Goal: Task Accomplishment & Management: Manage account settings

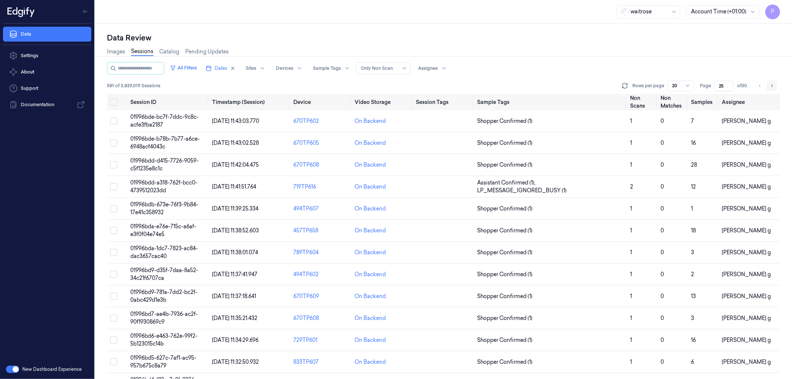
click at [773, 85] on icon "Go to next page" at bounding box center [771, 86] width 4 height 6
type input "26"
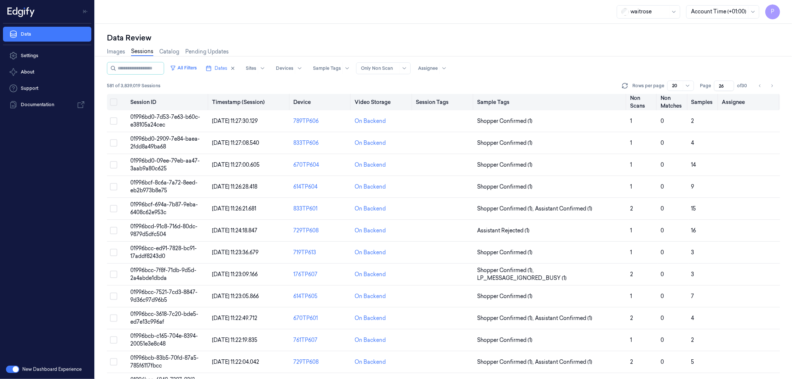
click at [114, 101] on button "Select all" at bounding box center [113, 101] width 7 height 7
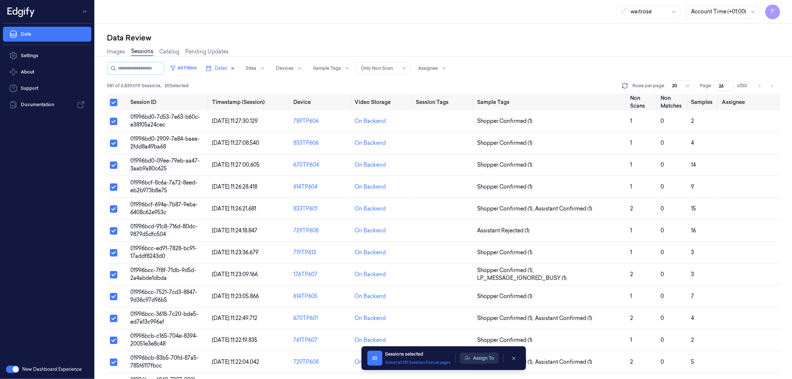
click at [476, 357] on button "Assign To" at bounding box center [478, 358] width 39 height 11
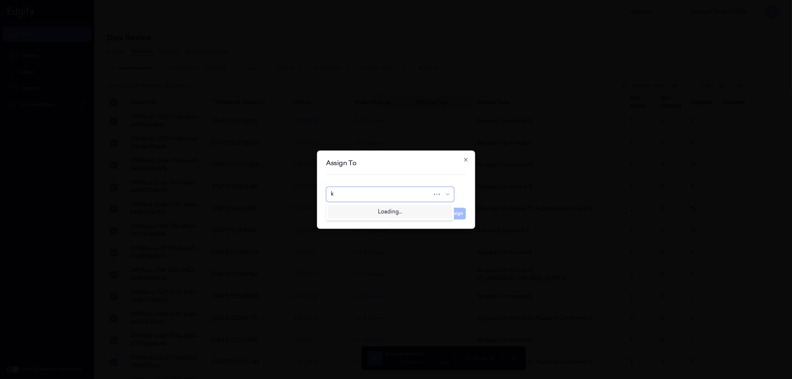
type input "ko"
click at [388, 211] on div "korisetty prem" at bounding box center [390, 211] width 118 height 8
click at [458, 214] on button "Assign" at bounding box center [455, 213] width 20 height 12
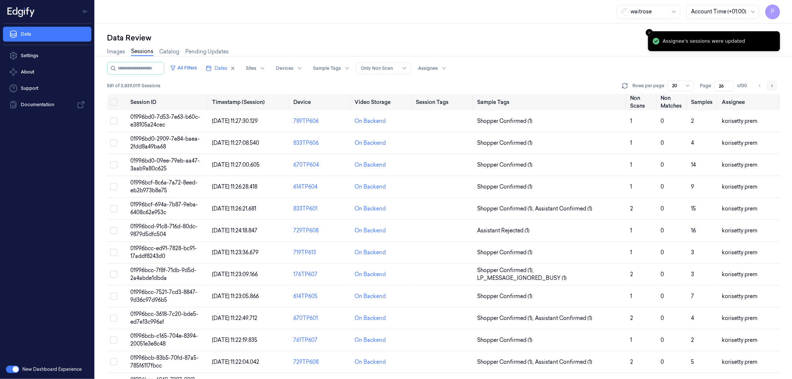
click at [771, 85] on icon "Go to next page" at bounding box center [771, 86] width 4 height 6
type input "27"
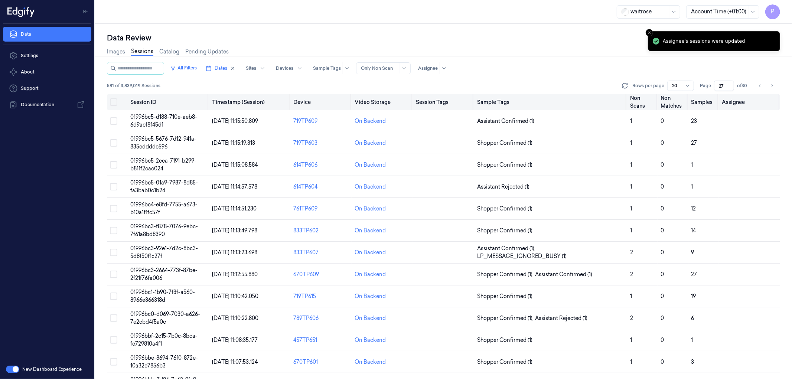
click at [113, 102] on button "Select all" at bounding box center [113, 101] width 7 height 7
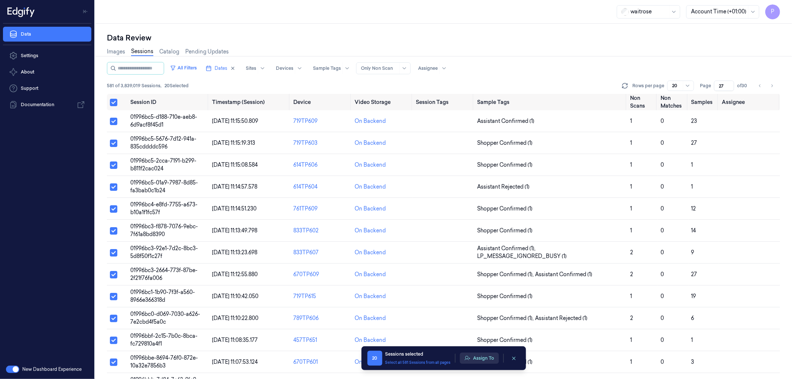
click at [482, 359] on button "Assign To" at bounding box center [478, 358] width 39 height 11
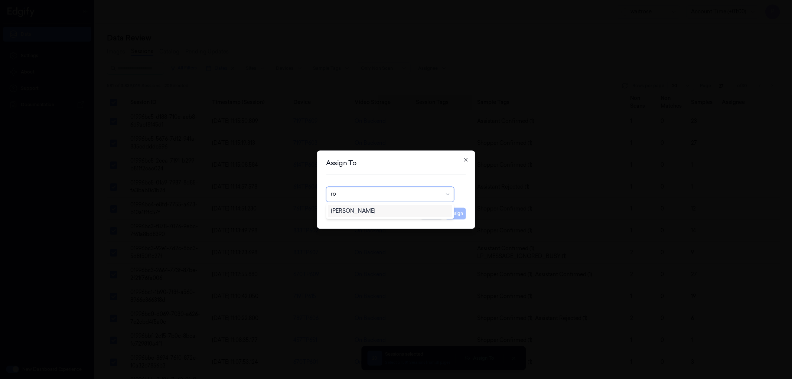
type input "roh"
click at [400, 210] on div "Rohith Acharya" at bounding box center [390, 211] width 118 height 8
click at [450, 213] on button "Assign" at bounding box center [455, 213] width 20 height 12
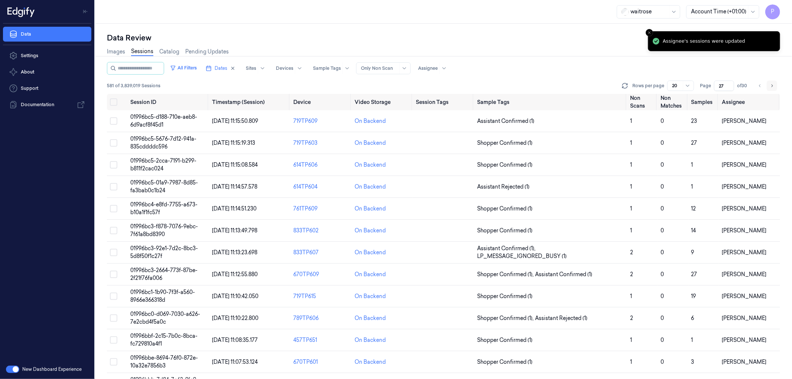
click at [773, 84] on icon "Go to next page" at bounding box center [771, 86] width 4 height 6
type input "28"
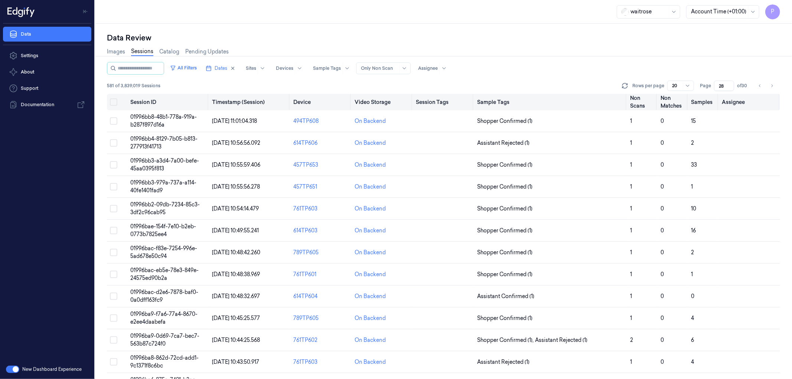
click at [115, 102] on button "Select all" at bounding box center [113, 101] width 7 height 7
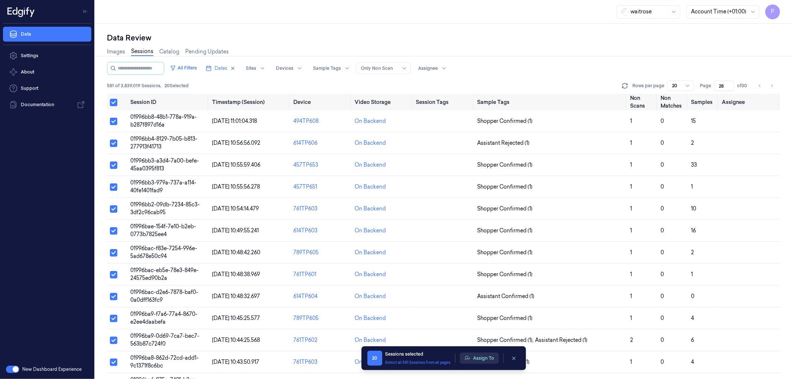
click at [485, 359] on button "Assign To" at bounding box center [478, 358] width 39 height 11
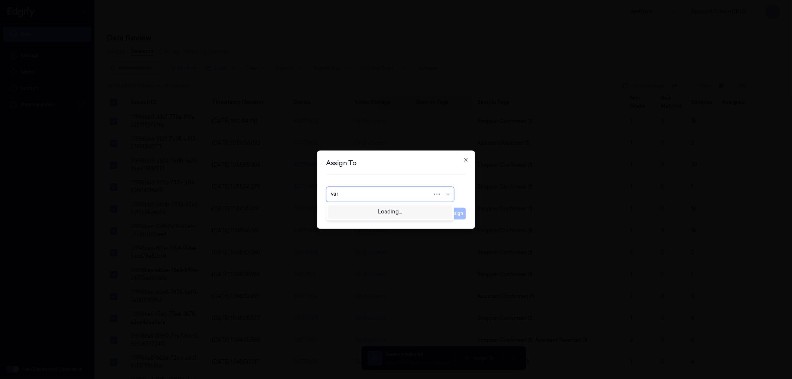
type input "vars"
click at [383, 208] on div "Varsha Poojary" at bounding box center [390, 211] width 118 height 8
click at [459, 210] on button "Assign" at bounding box center [455, 213] width 20 height 12
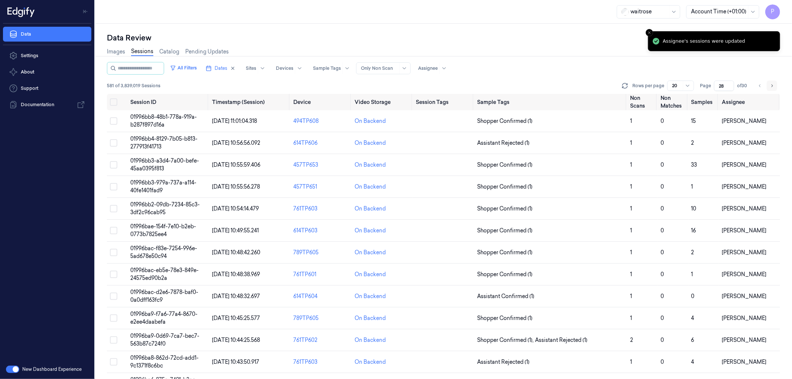
click at [770, 86] on icon "Go to next page" at bounding box center [771, 86] width 4 height 6
type input "29"
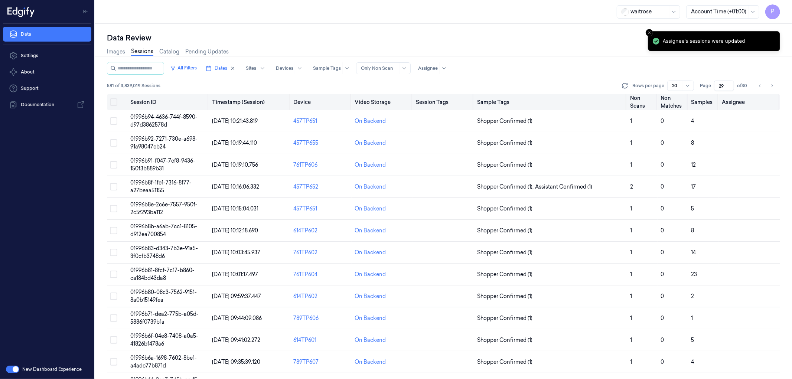
click at [113, 99] on button "Select all" at bounding box center [113, 101] width 7 height 7
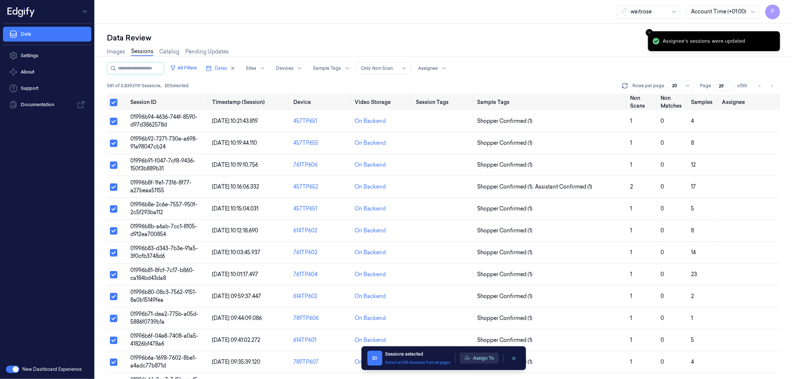
click at [477, 353] on button "Assign To" at bounding box center [478, 358] width 39 height 11
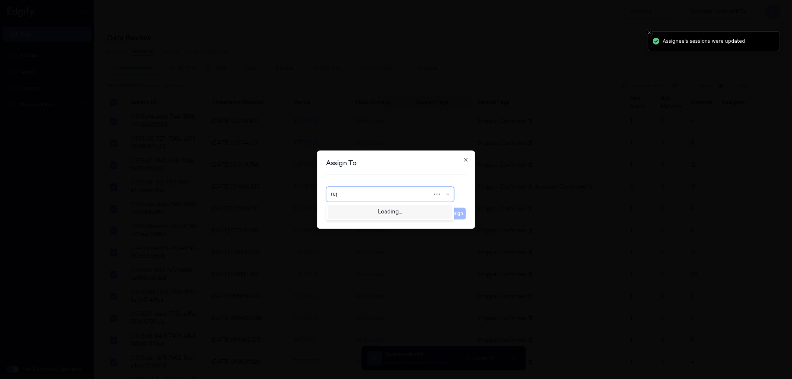
type input "rupa"
click at [392, 213] on div "rupa a" at bounding box center [390, 211] width 118 height 8
click at [451, 215] on button "Assign" at bounding box center [455, 213] width 20 height 12
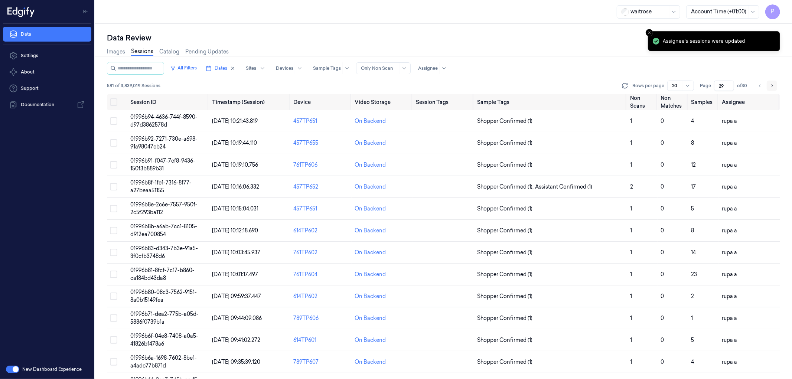
click at [773, 84] on icon "Go to next page" at bounding box center [771, 86] width 4 height 6
type input "30"
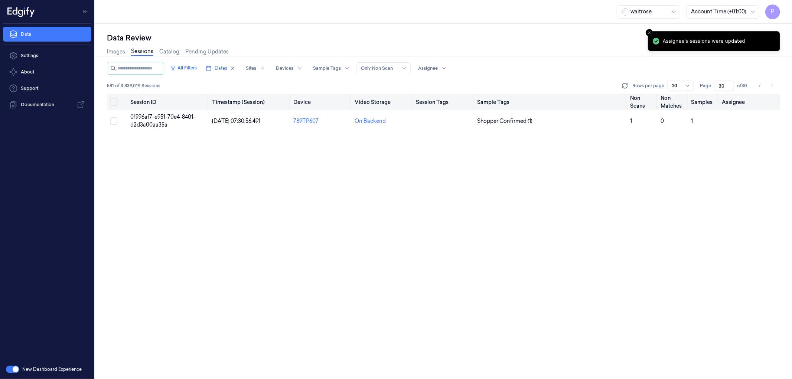
click at [114, 101] on button "Select all" at bounding box center [113, 101] width 7 height 7
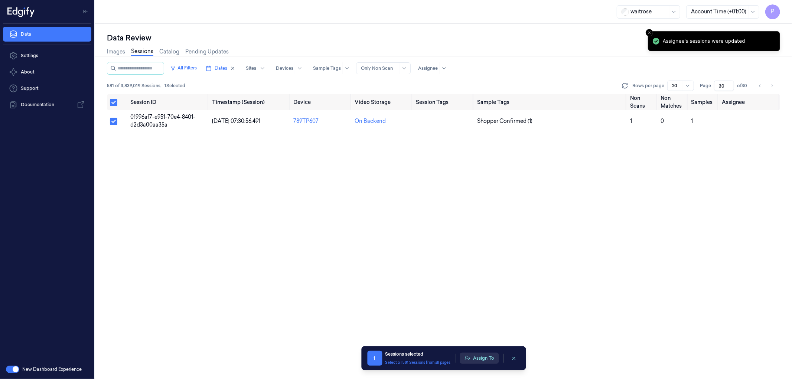
click at [474, 359] on button "Assign To" at bounding box center [478, 358] width 39 height 11
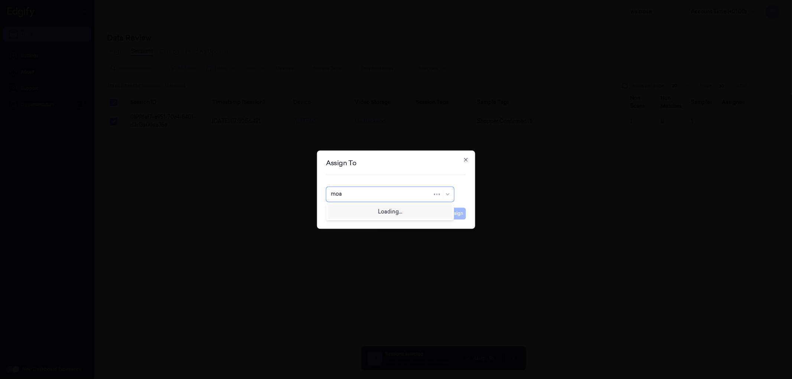
type input "mo"
click at [382, 213] on div "mohan kune" at bounding box center [390, 211] width 118 height 8
click at [454, 214] on button "Assign" at bounding box center [455, 213] width 20 height 12
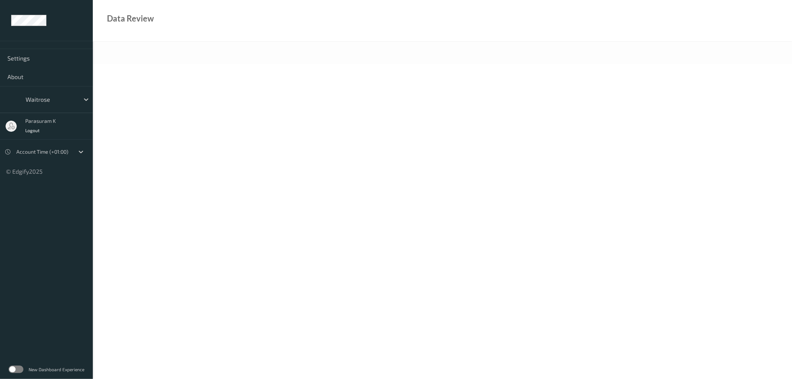
click at [20, 368] on label at bounding box center [16, 369] width 15 height 7
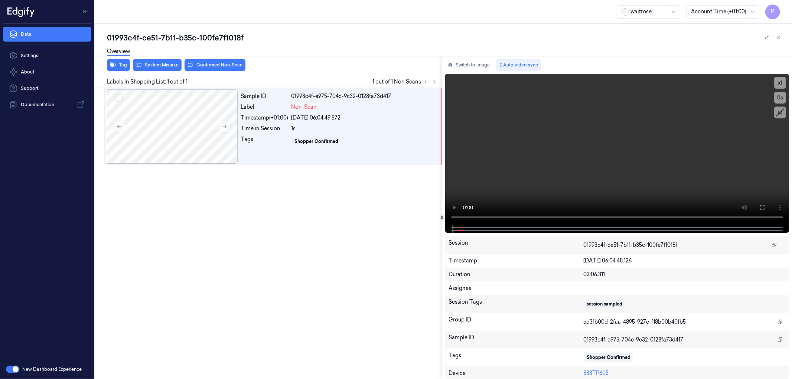
click at [382, 250] on div "Sample ID 01993c4f-e975-704c-9c32-0128fa73d417 Label Non-Scan Timestamp (+01:00…" at bounding box center [267, 233] width 350 height 291
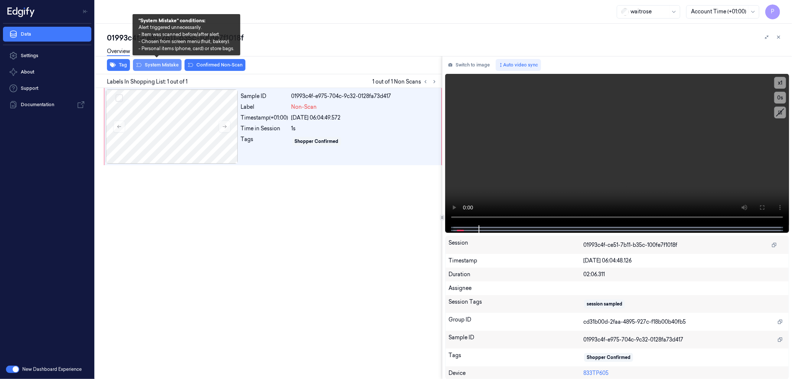
click at [157, 69] on button "System Mistake" at bounding box center [157, 65] width 49 height 12
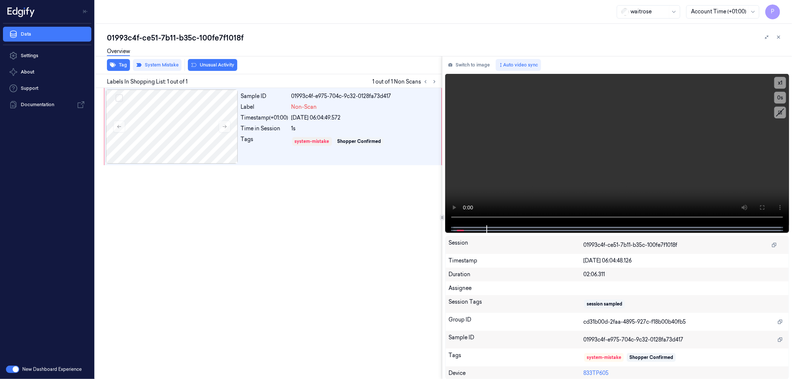
click at [316, 252] on div "Sample ID 01993c4f-e975-704c-9c32-0128fa73d417 Label Non-Scan Timestamp (+01:00…" at bounding box center [267, 233] width 350 height 291
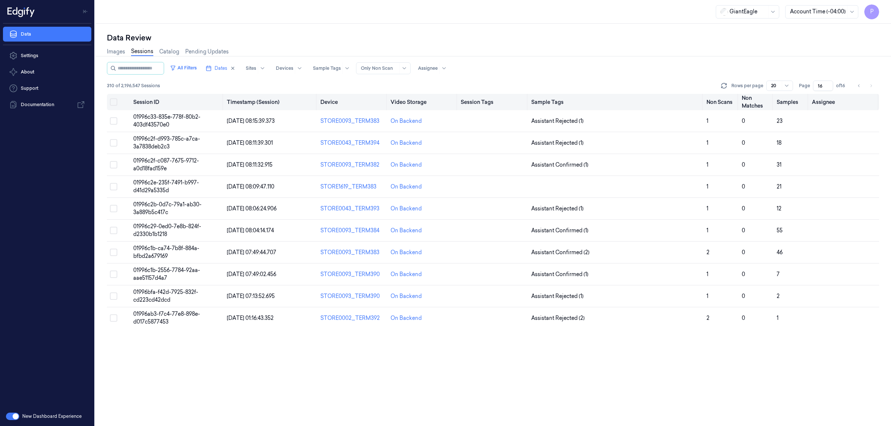
click at [114, 101] on button "Select all" at bounding box center [113, 101] width 7 height 7
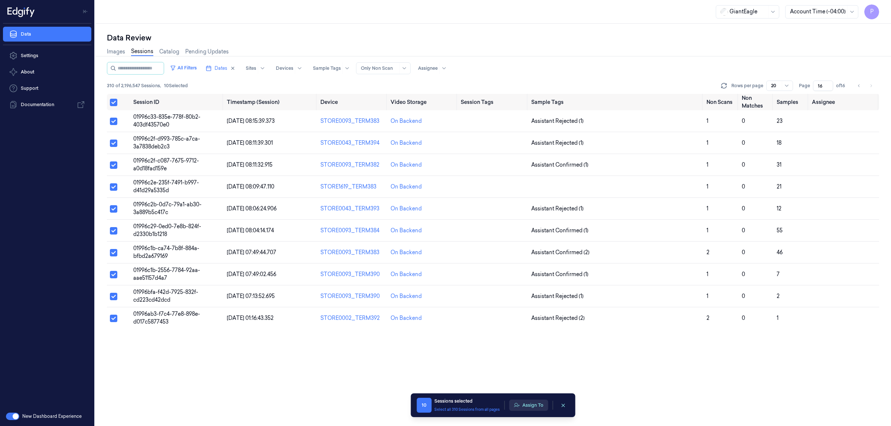
click at [530, 400] on button "Assign To" at bounding box center [528, 405] width 39 height 11
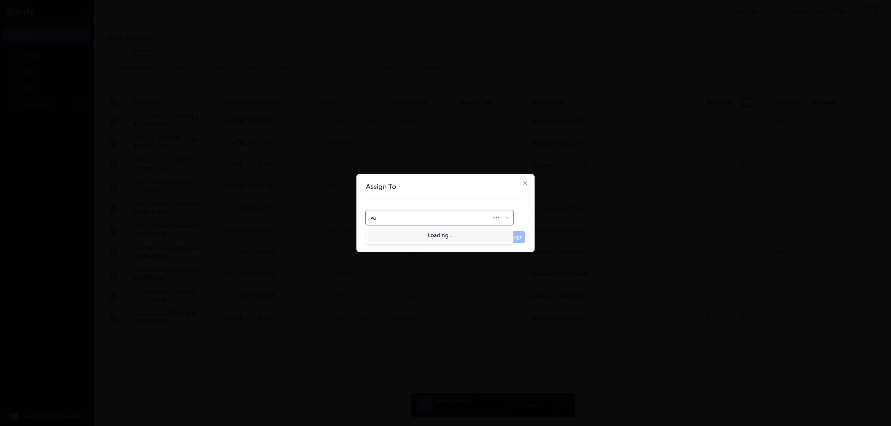
type input "var"
click at [433, 236] on div "[PERSON_NAME]" at bounding box center [439, 235] width 138 height 8
click at [511, 236] on button "Assign" at bounding box center [515, 237] width 20 height 12
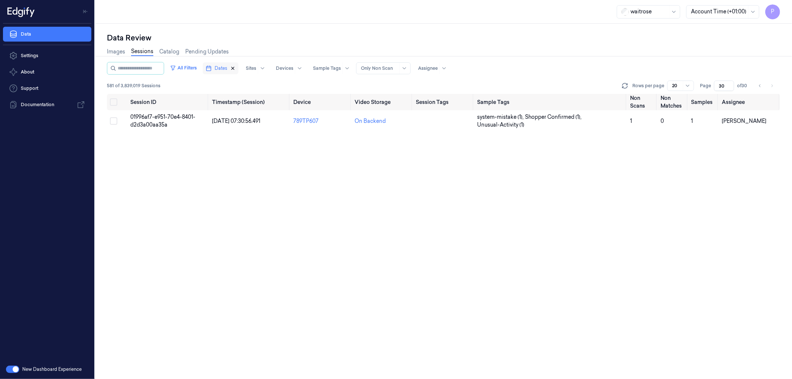
click at [235, 68] on icon "button" at bounding box center [232, 68] width 5 height 5
type input "1"
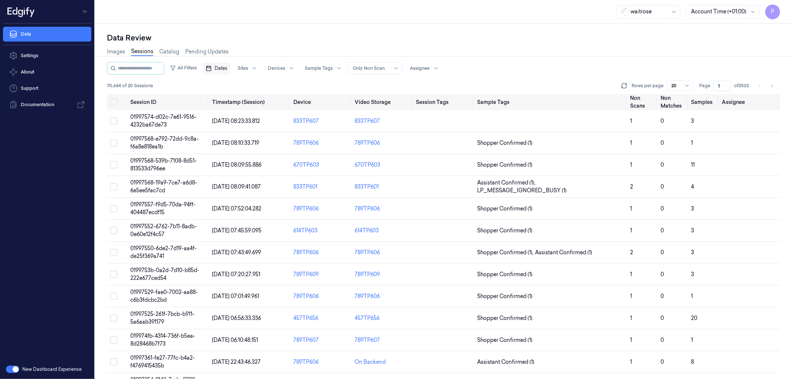
click at [227, 68] on span "Dates" at bounding box center [221, 68] width 13 height 7
click at [234, 157] on button "22" at bounding box center [235, 157] width 12 height 12
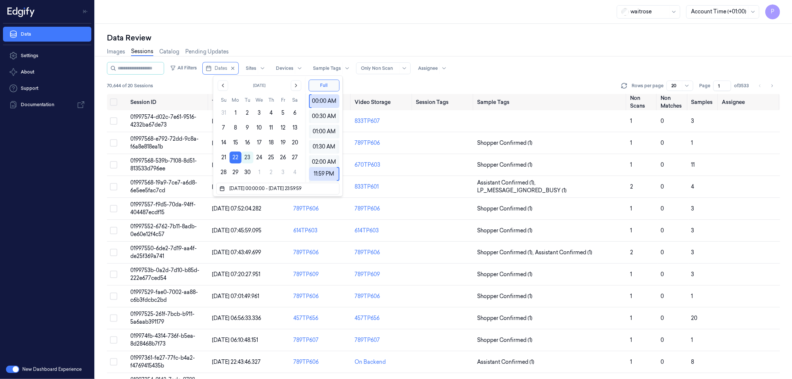
click at [367, 14] on div "waitrose Account Time (+01:00) P" at bounding box center [443, 12] width 697 height 24
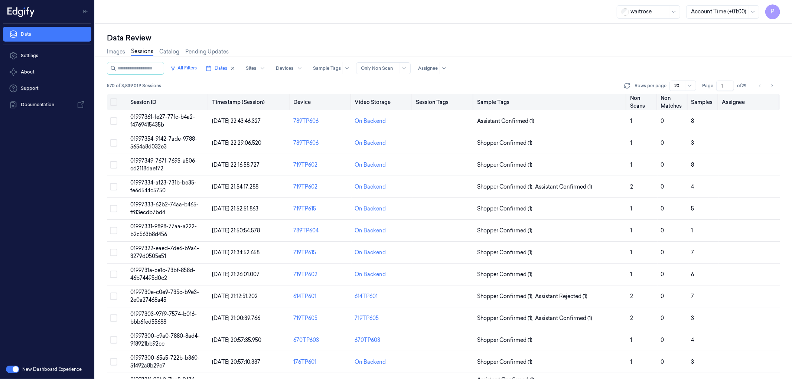
click at [112, 101] on button "Select all" at bounding box center [113, 101] width 7 height 7
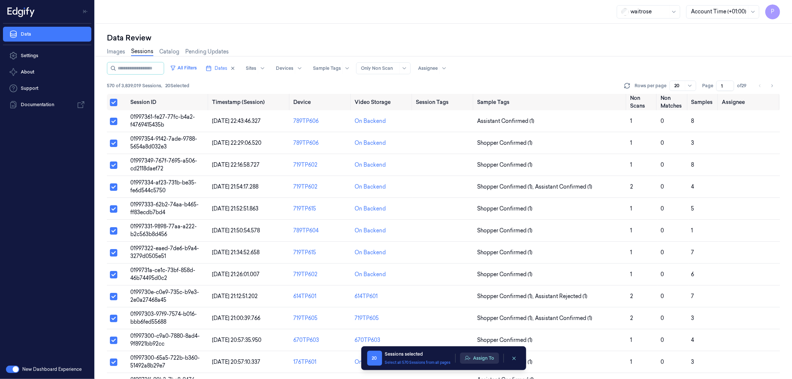
click at [477, 358] on button "Assign To" at bounding box center [479, 358] width 39 height 11
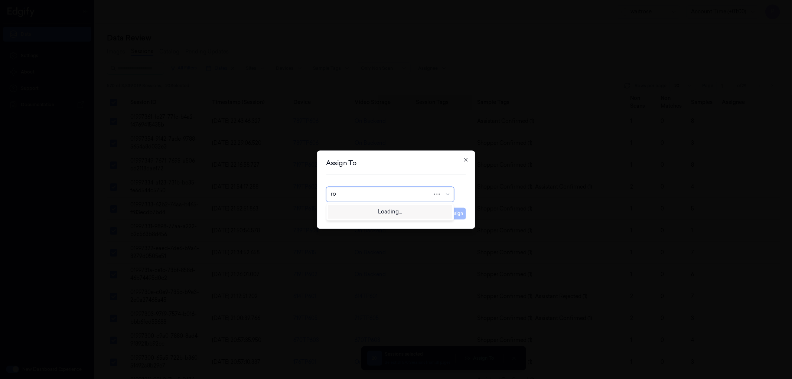
type input "roh"
click at [389, 210] on div "[PERSON_NAME]" at bounding box center [390, 211] width 118 height 8
click at [460, 217] on button "Assign" at bounding box center [455, 213] width 20 height 12
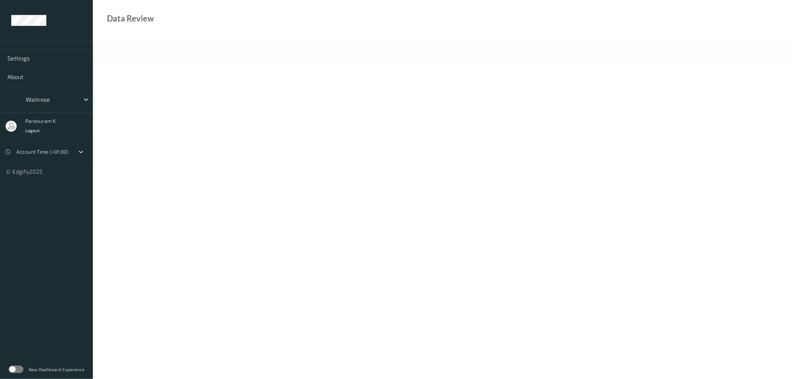
click at [17, 367] on label at bounding box center [16, 369] width 15 height 7
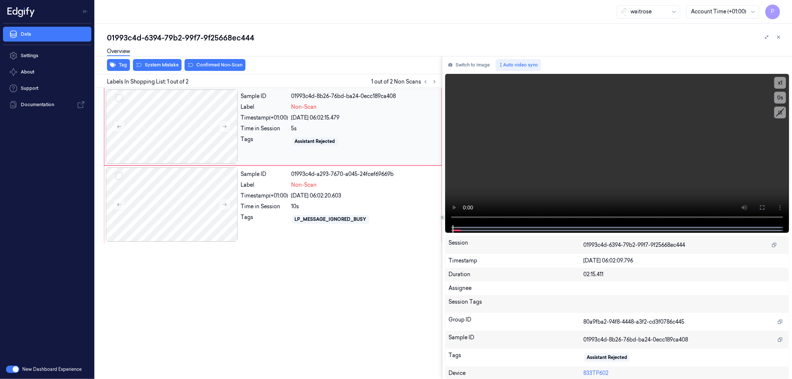
click at [381, 134] on div "Sample ID 01993c4d-8b26-76bd-ba24-0ecc189ca408 Label Non-Scan Timestamp (+01:00…" at bounding box center [339, 126] width 202 height 74
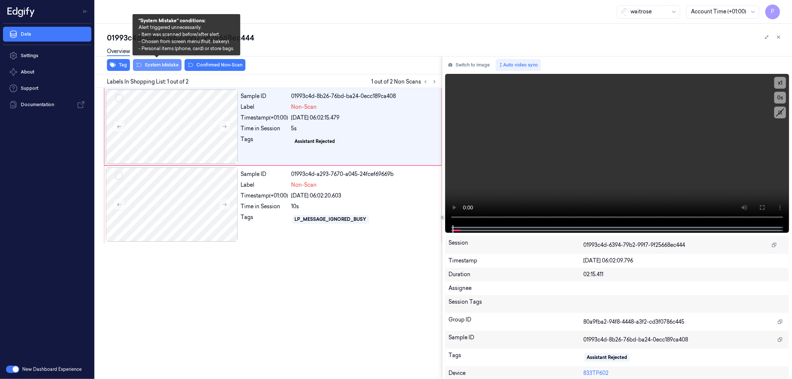
click at [164, 65] on button "System Mistake" at bounding box center [157, 65] width 49 height 12
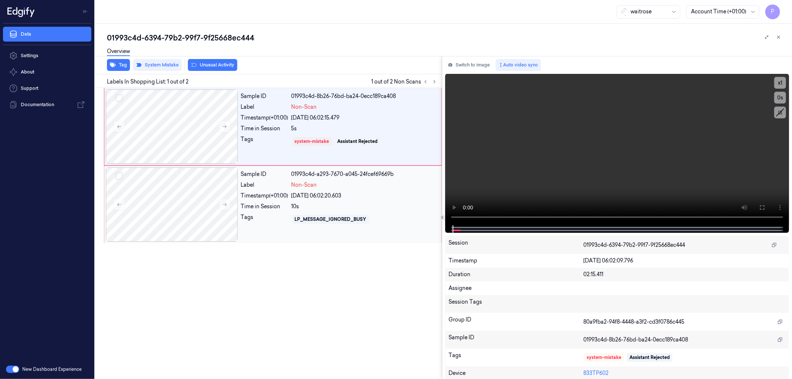
click at [391, 193] on div "[DATE] 06:02:20.603" at bounding box center [363, 196] width 145 height 8
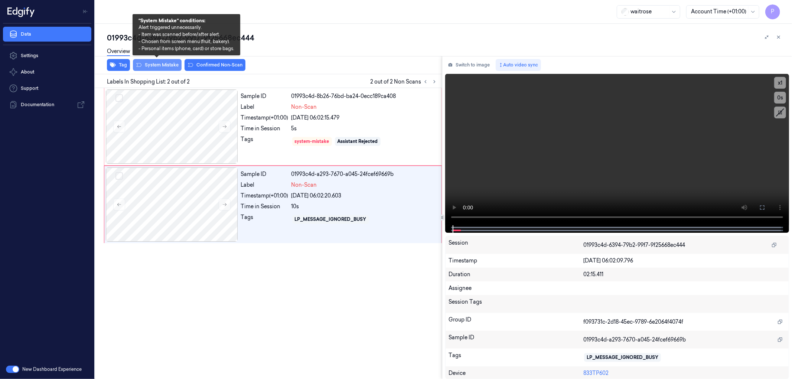
click at [167, 65] on button "System Mistake" at bounding box center [157, 65] width 49 height 12
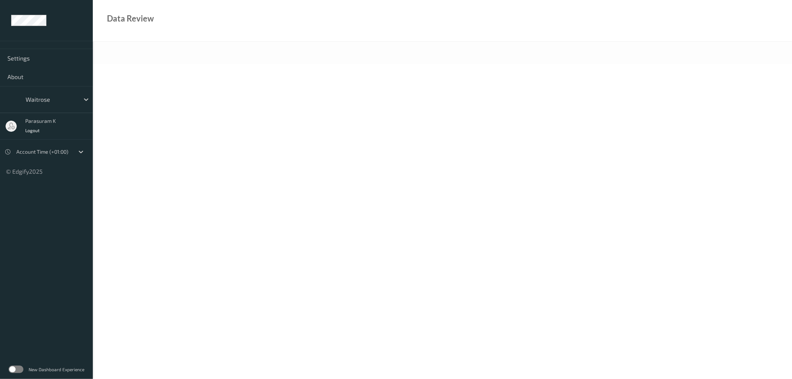
click at [19, 371] on label at bounding box center [16, 369] width 15 height 7
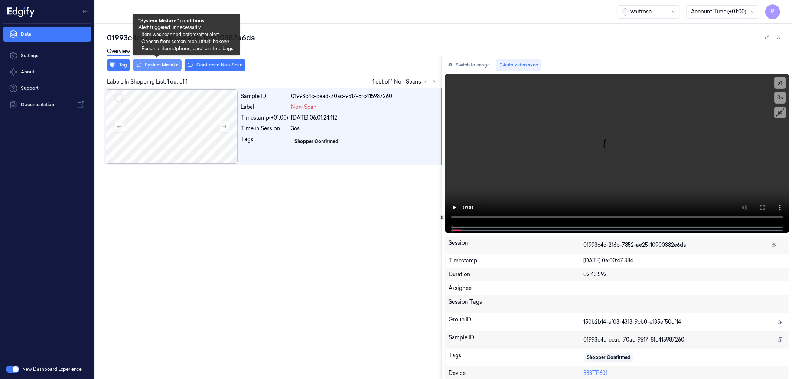
click at [163, 66] on button "System Mistake" at bounding box center [157, 65] width 49 height 12
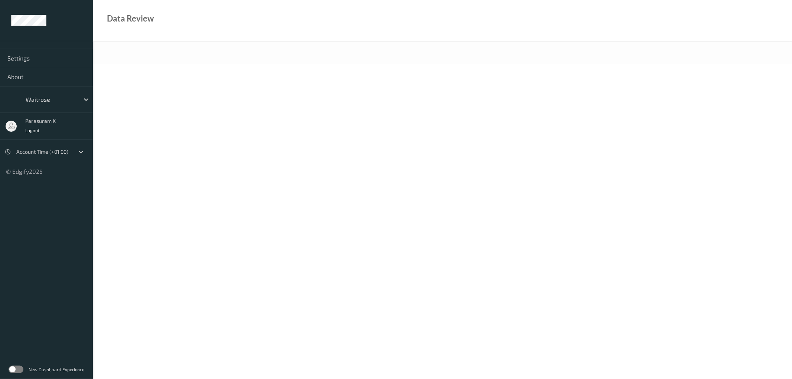
click at [19, 368] on label at bounding box center [16, 369] width 15 height 7
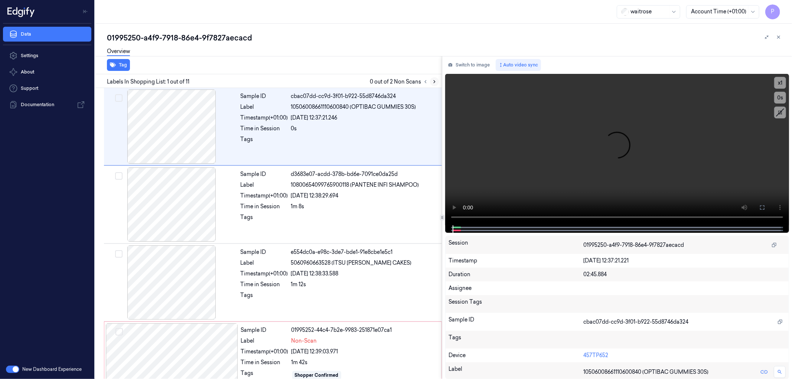
click at [433, 81] on icon at bounding box center [434, 81] width 5 height 5
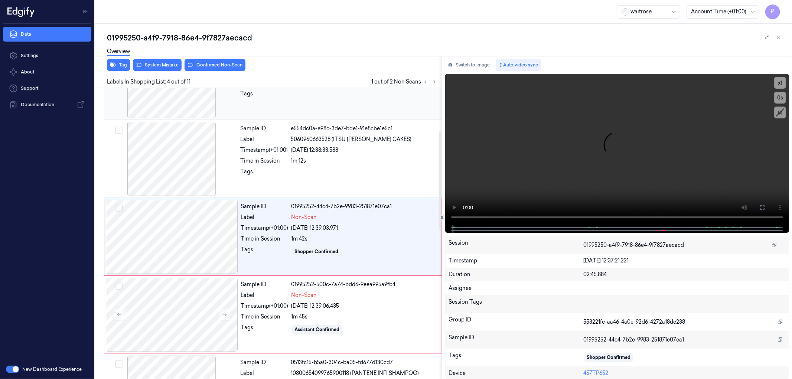
scroll to position [127, 0]
